Goal: Task Accomplishment & Management: Complete application form

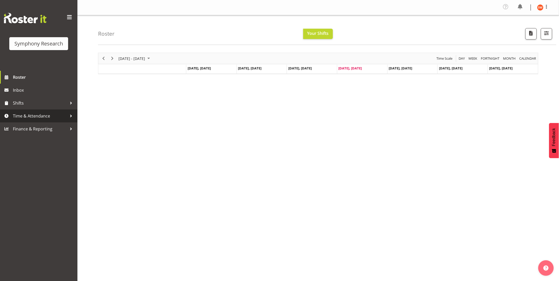
click at [70, 118] on div at bounding box center [71, 116] width 8 height 8
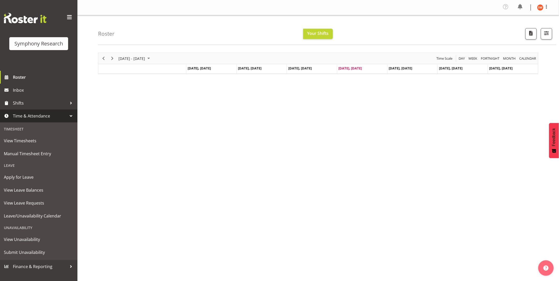
click at [11, 223] on div "Unavailability" at bounding box center [38, 227] width 75 height 11
click at [13, 225] on div "Unavailability" at bounding box center [38, 227] width 75 height 11
click at [16, 228] on div "Unavailability" at bounding box center [38, 227] width 75 height 11
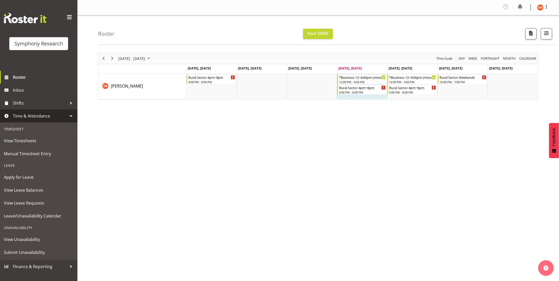
click at [16, 228] on div "Unavailability" at bounding box center [38, 227] width 75 height 11
click at [18, 226] on div "Unavailability" at bounding box center [38, 227] width 75 height 11
click at [21, 253] on span "Submit Unavailability" at bounding box center [39, 252] width 70 height 8
